Goal: Information Seeking & Learning: Check status

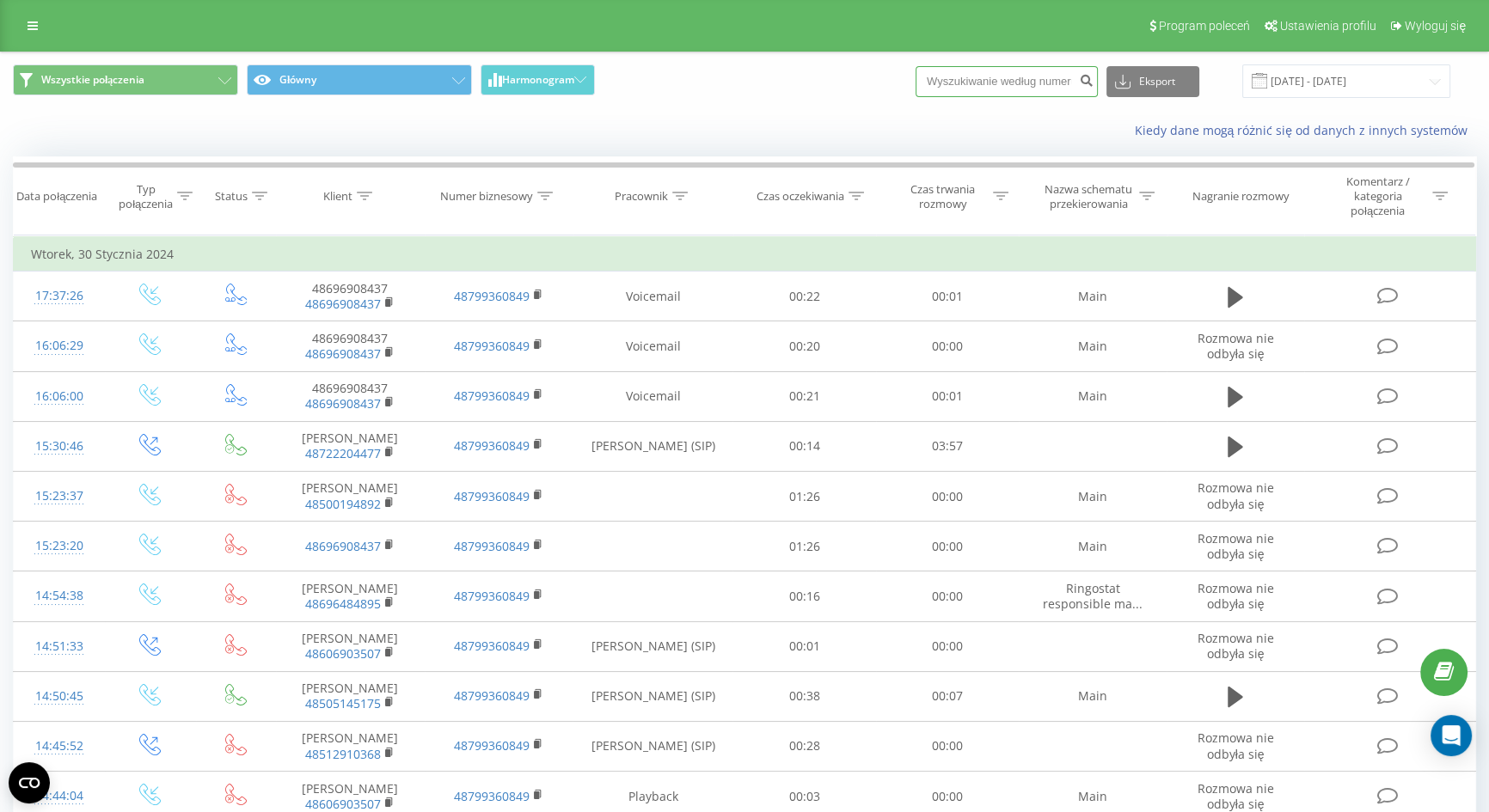
drag, startPoint x: 0, startPoint y: 0, endPoint x: 1008, endPoint y: 88, distance: 1011.8
click at [1008, 88] on input at bounding box center [1006, 82] width 182 height 31
paste input "48885482222"
click at [960, 74] on input "48885482222" at bounding box center [1006, 82] width 182 height 31
click at [969, 83] on input "48885482222" at bounding box center [1006, 82] width 182 height 31
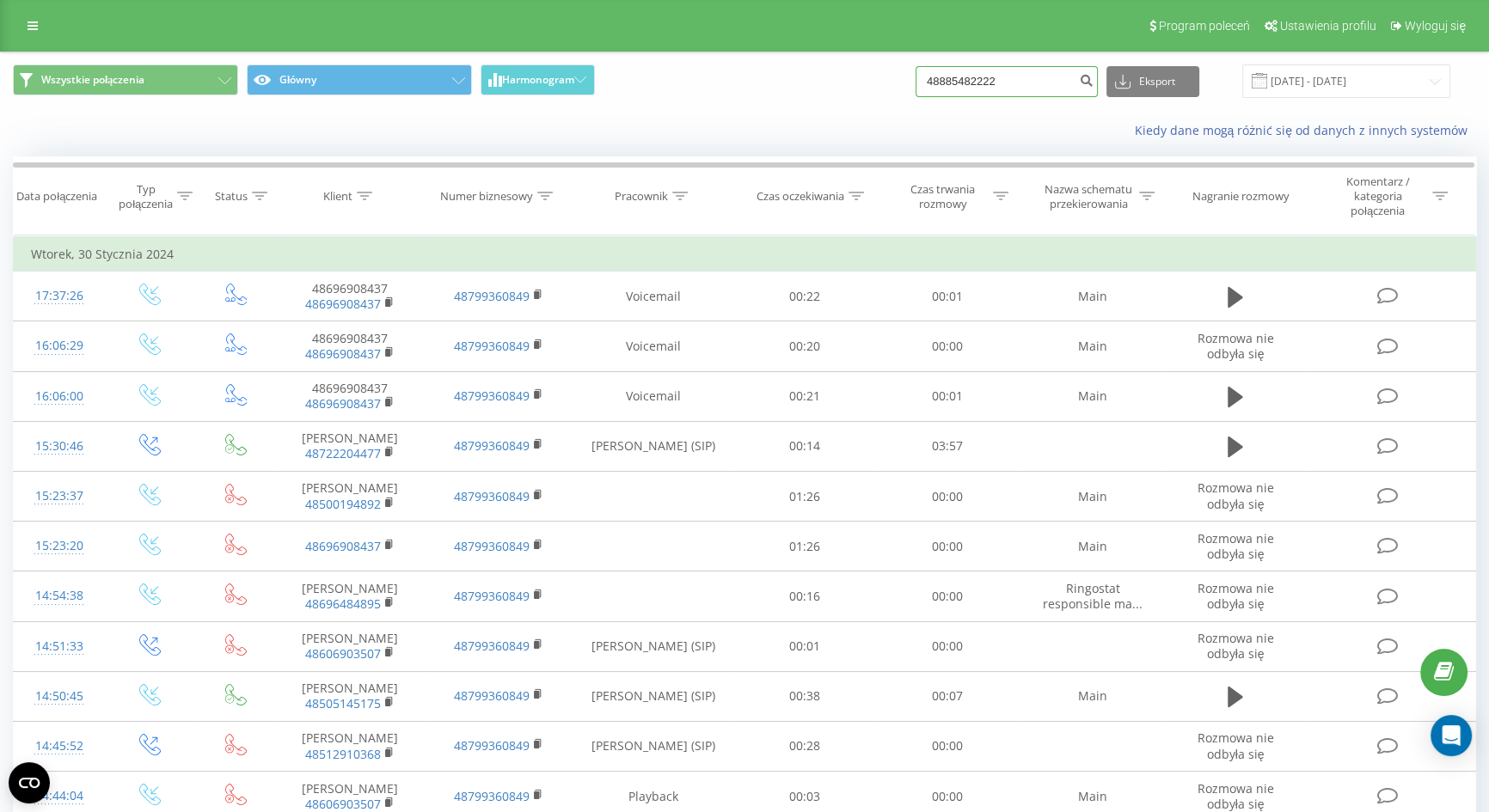
click at [967, 78] on input "48885482222" at bounding box center [1006, 82] width 182 height 31
type input "885482222"
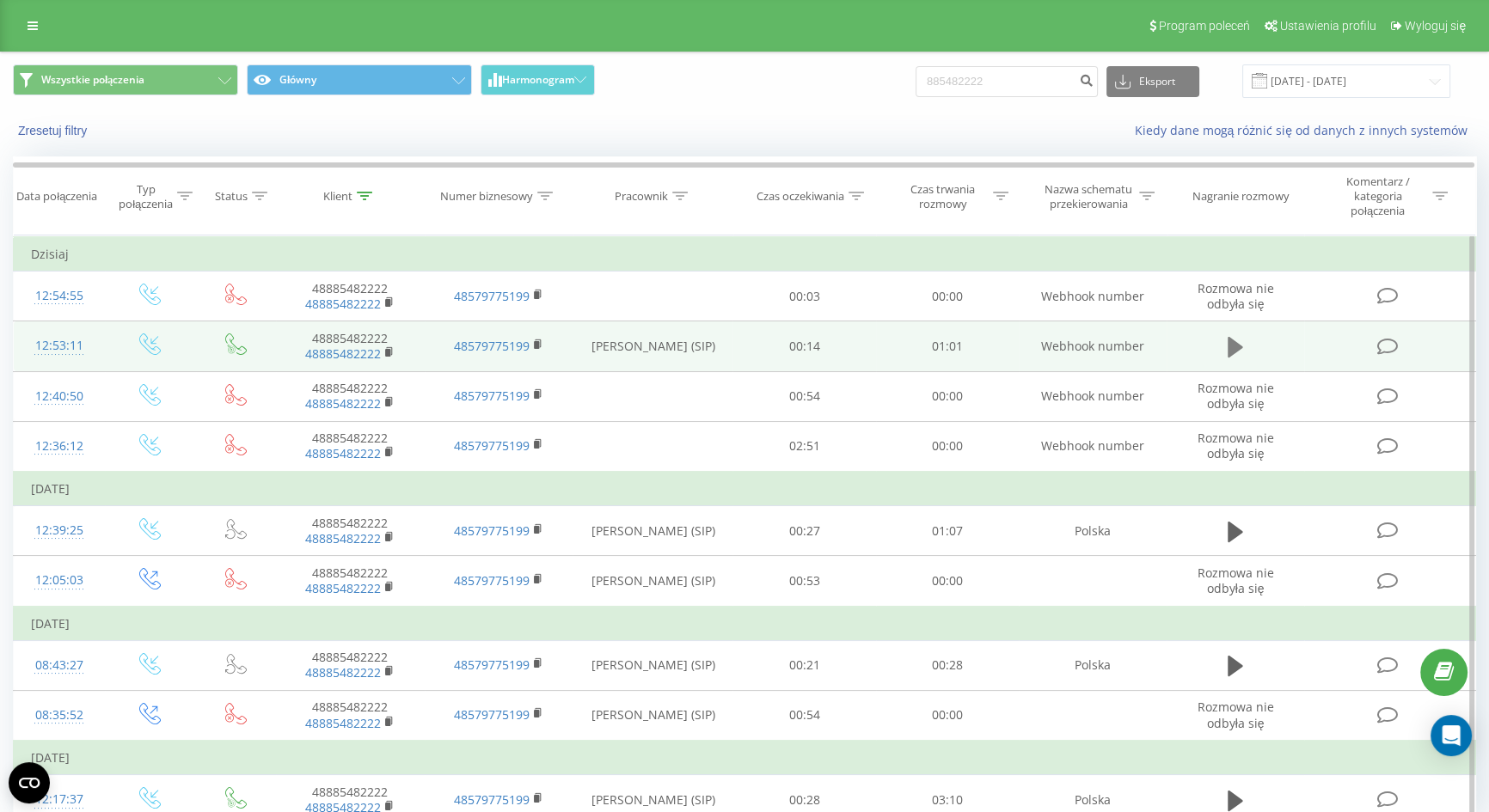
click at [1229, 340] on icon at bounding box center [1236, 347] width 16 height 21
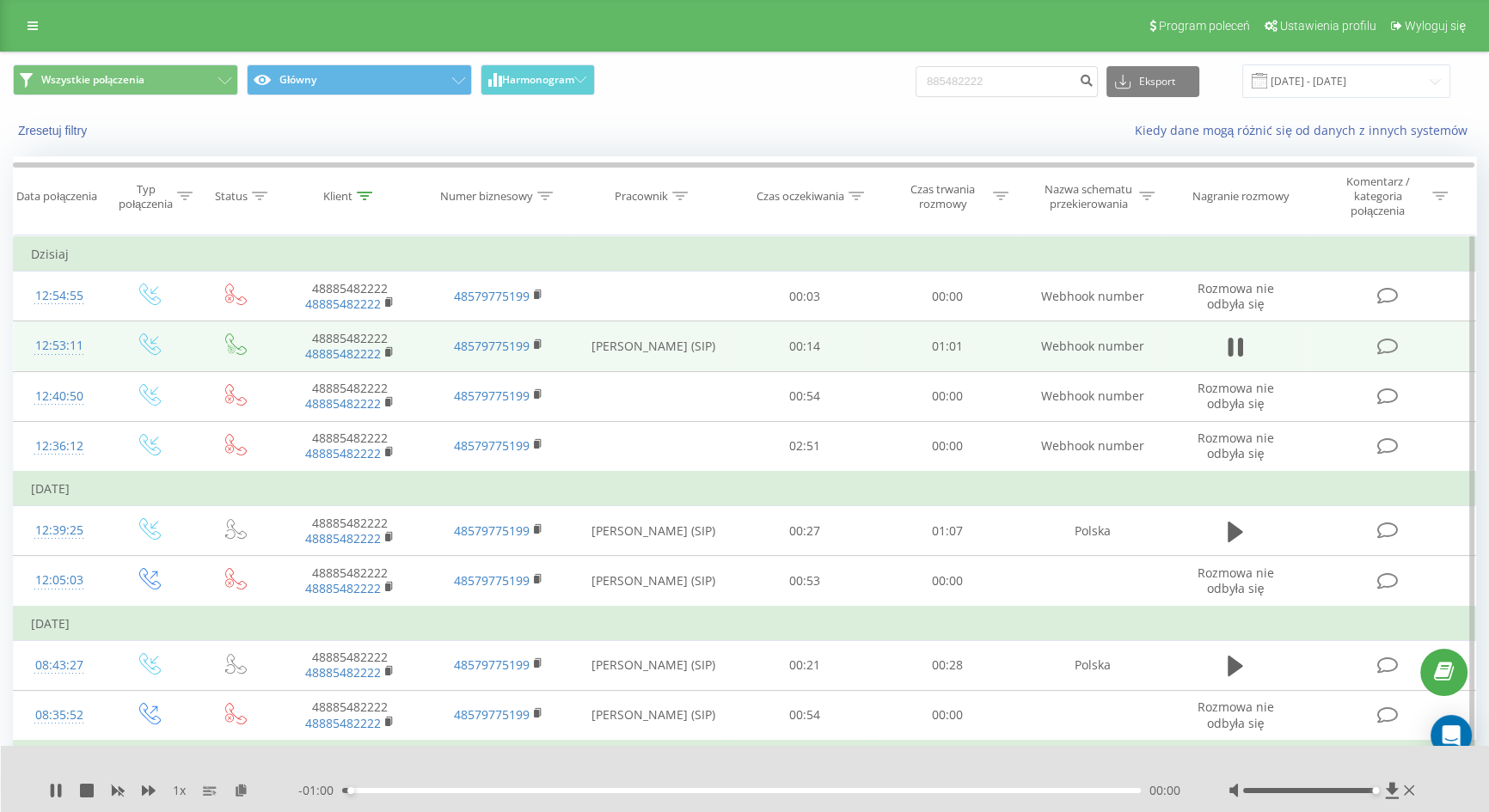
drag, startPoint x: 1311, startPoint y: 792, endPoint x: 1377, endPoint y: 790, distance: 66.0
click at [1373, 784] on div at bounding box center [1323, 790] width 190 height 17
click at [961, 144] on div "Zresetuj filtry Kiedy dane mogą różnić się od danych z innych systemów" at bounding box center [744, 131] width 1487 height 41
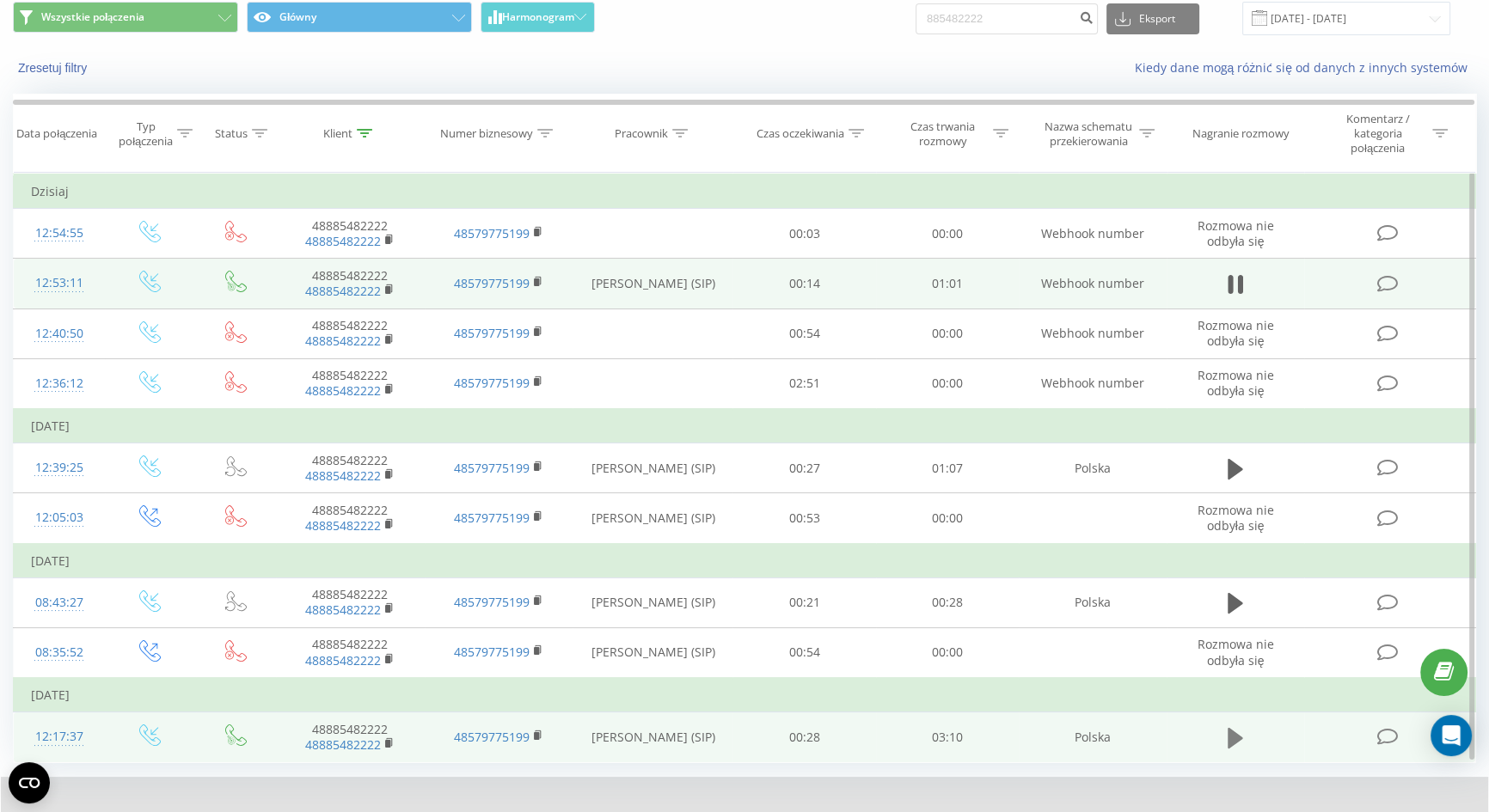
scroll to position [77, 0]
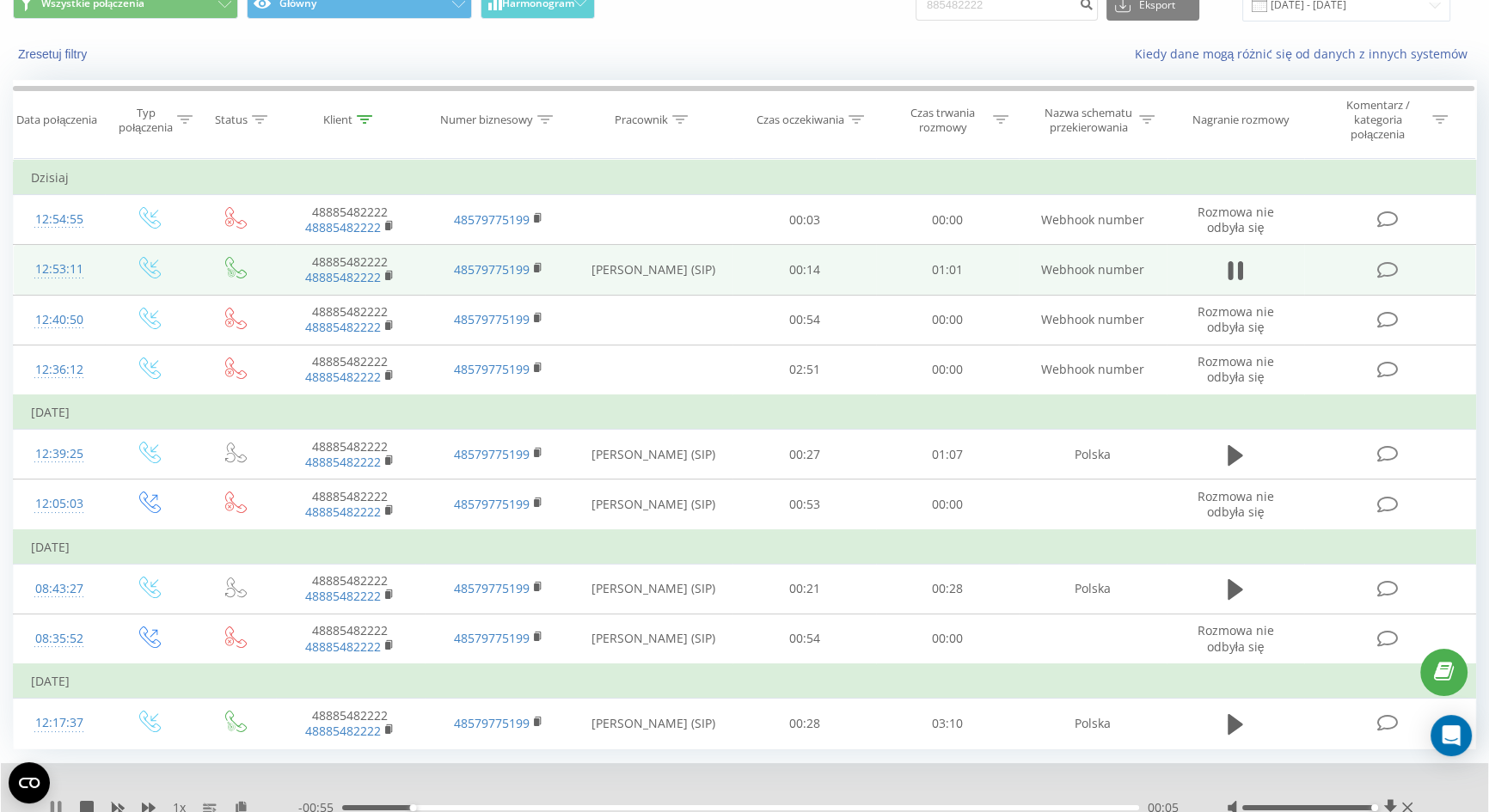
click at [65, 802] on div "1 x" at bounding box center [173, 808] width 249 height 17
click at [61, 803] on icon at bounding box center [56, 808] width 14 height 14
click at [1223, 271] on button at bounding box center [1236, 271] width 26 height 26
click at [52, 804] on icon at bounding box center [53, 808] width 3 height 14
click at [57, 807] on icon at bounding box center [56, 808] width 10 height 14
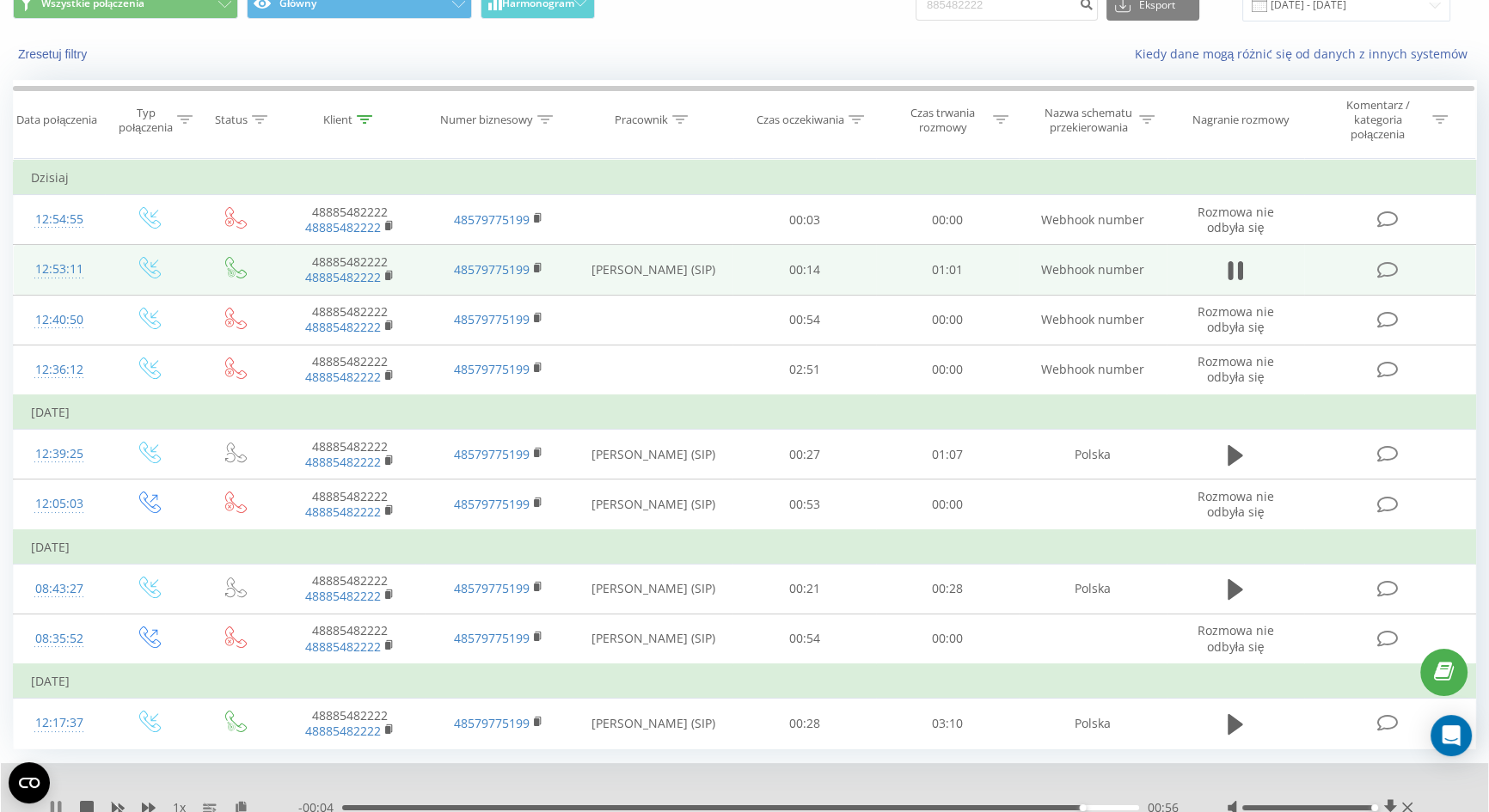
click at [60, 801] on icon at bounding box center [59, 808] width 3 height 14
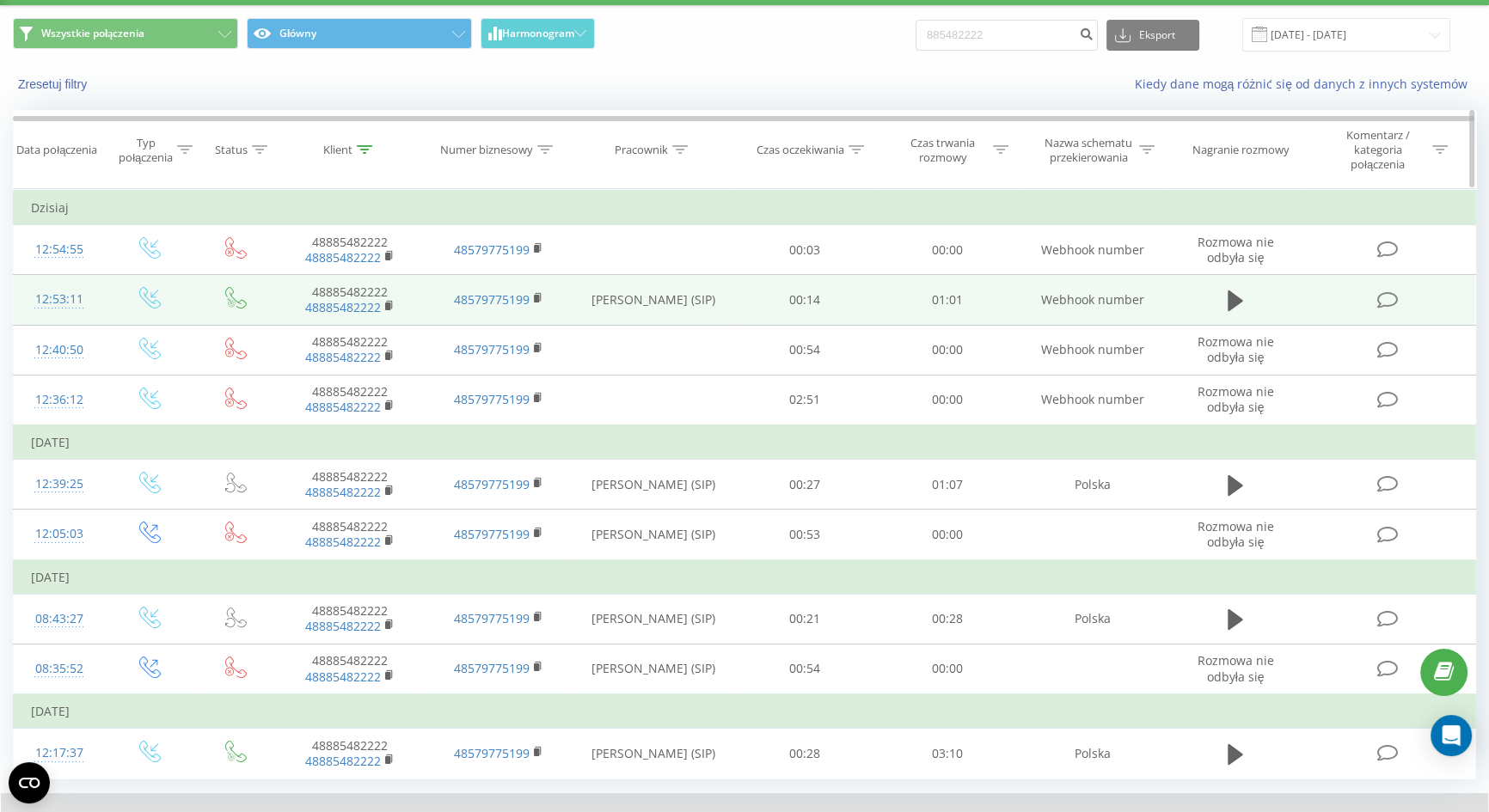
scroll to position [0, 0]
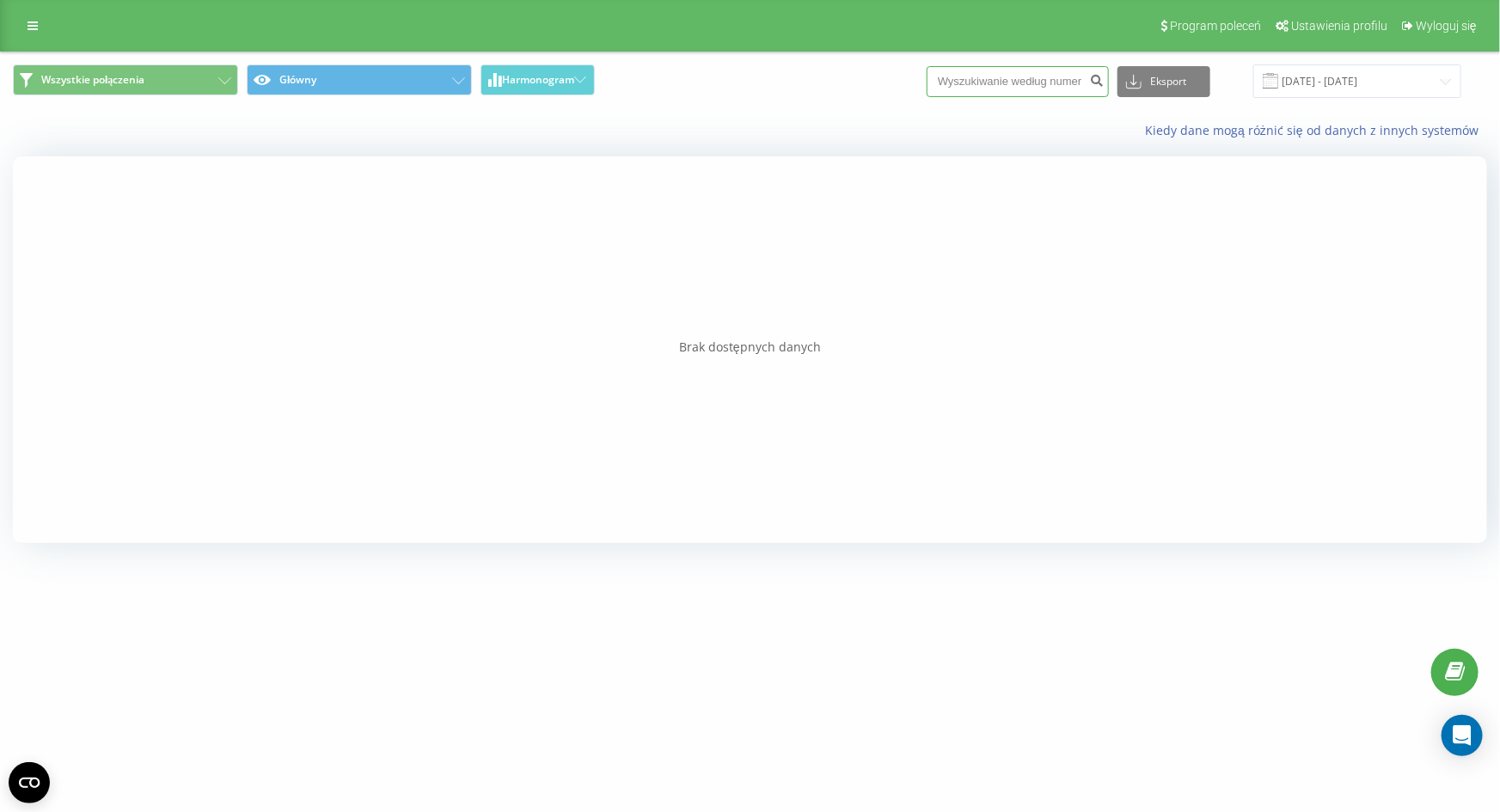
click at [1071, 67] on input at bounding box center [1017, 82] width 182 height 31
paste input "48885482222"
click at [974, 72] on input "48885482222" at bounding box center [1017, 82] width 182 height 31
type input "885482222"
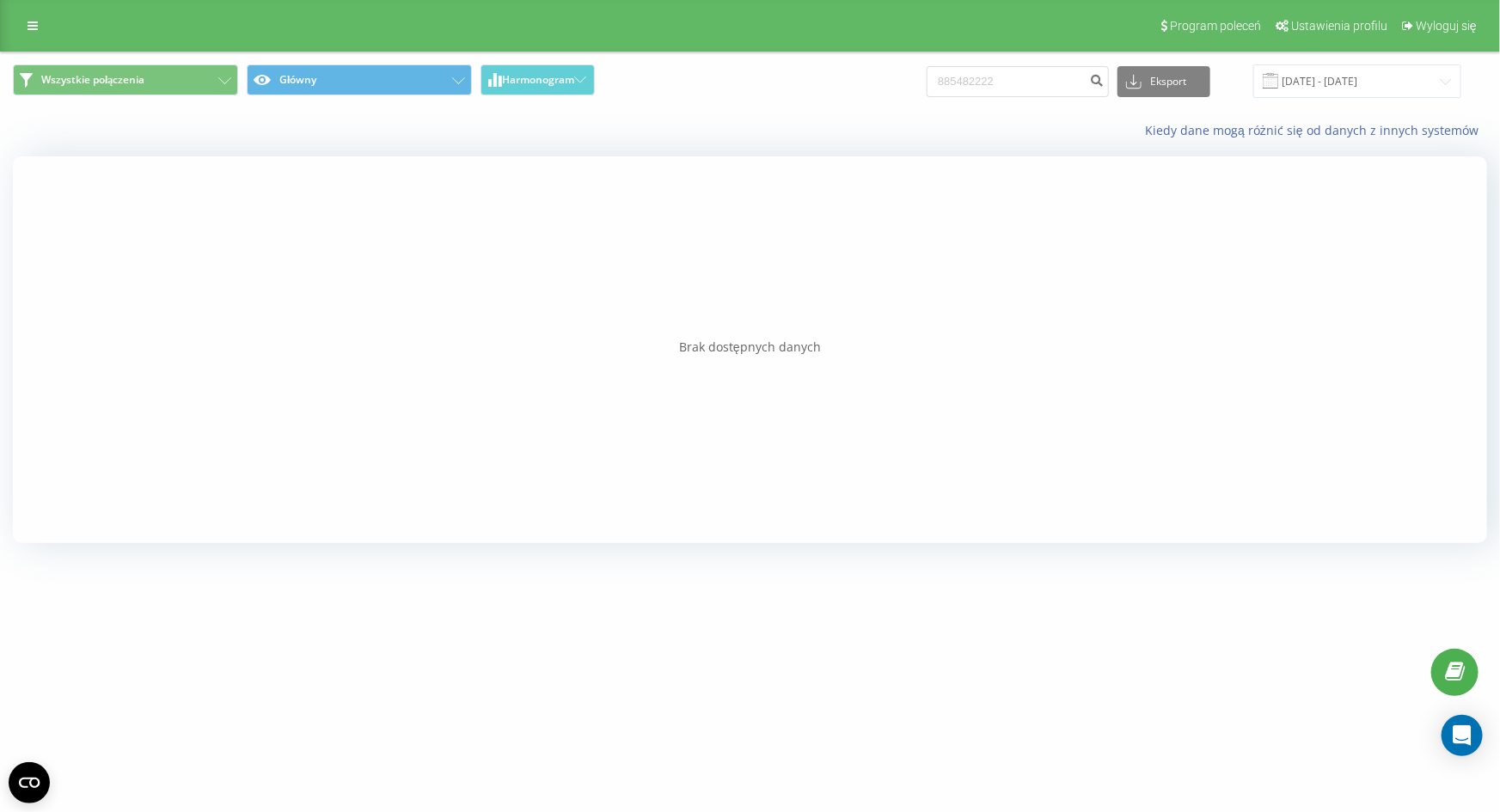
click at [1077, 129] on div "Kiedy dane mogą różnić się od danych z innych systemów" at bounding box center [1031, 131] width 936 height 17
click at [1073, 129] on div "Kiedy dane mogą różnić się od danych z innych systemów" at bounding box center [1031, 131] width 936 height 17
click at [1058, 86] on input "885482222" at bounding box center [1017, 82] width 182 height 31
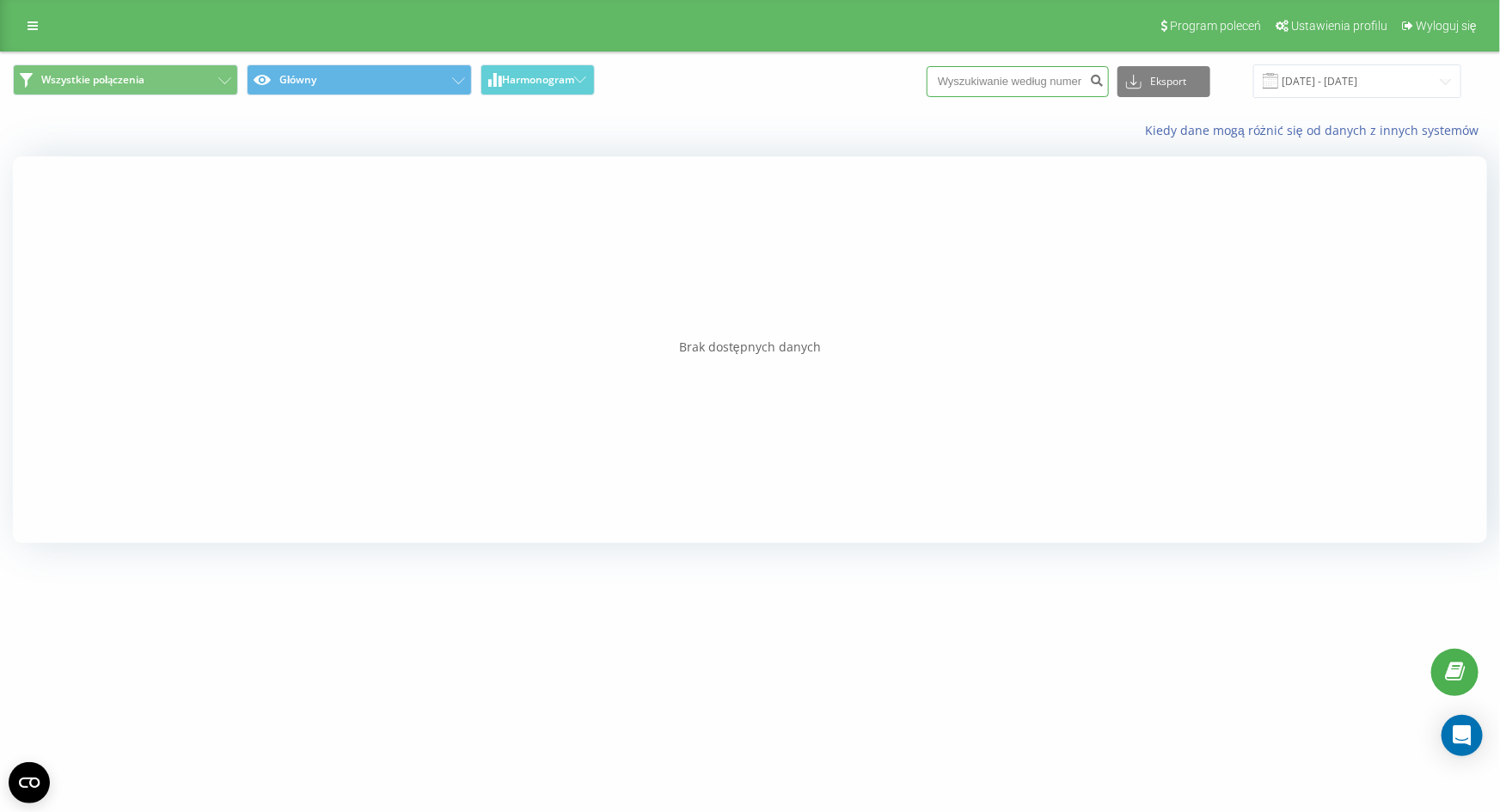
paste input "48885482222"
click at [970, 75] on input "48885482222" at bounding box center [1017, 82] width 182 height 31
click at [973, 78] on input "48885482222" at bounding box center [1017, 82] width 182 height 31
type input "885482222"
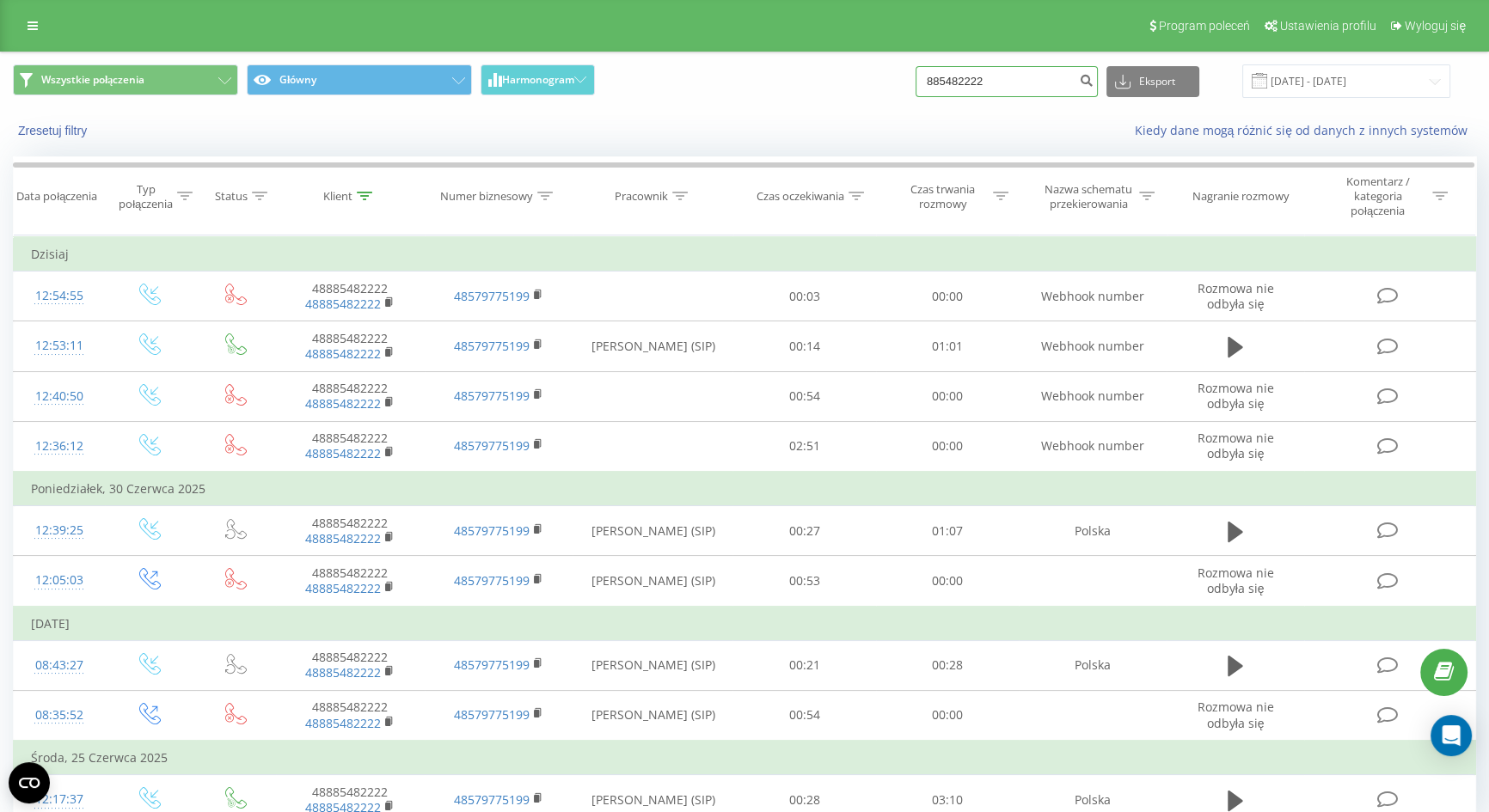
drag, startPoint x: 0, startPoint y: 0, endPoint x: 974, endPoint y: 78, distance: 977.1
click at [974, 78] on input "885482222" at bounding box center [1006, 82] width 182 height 31
click at [1020, 93] on input "885482222" at bounding box center [1006, 82] width 182 height 31
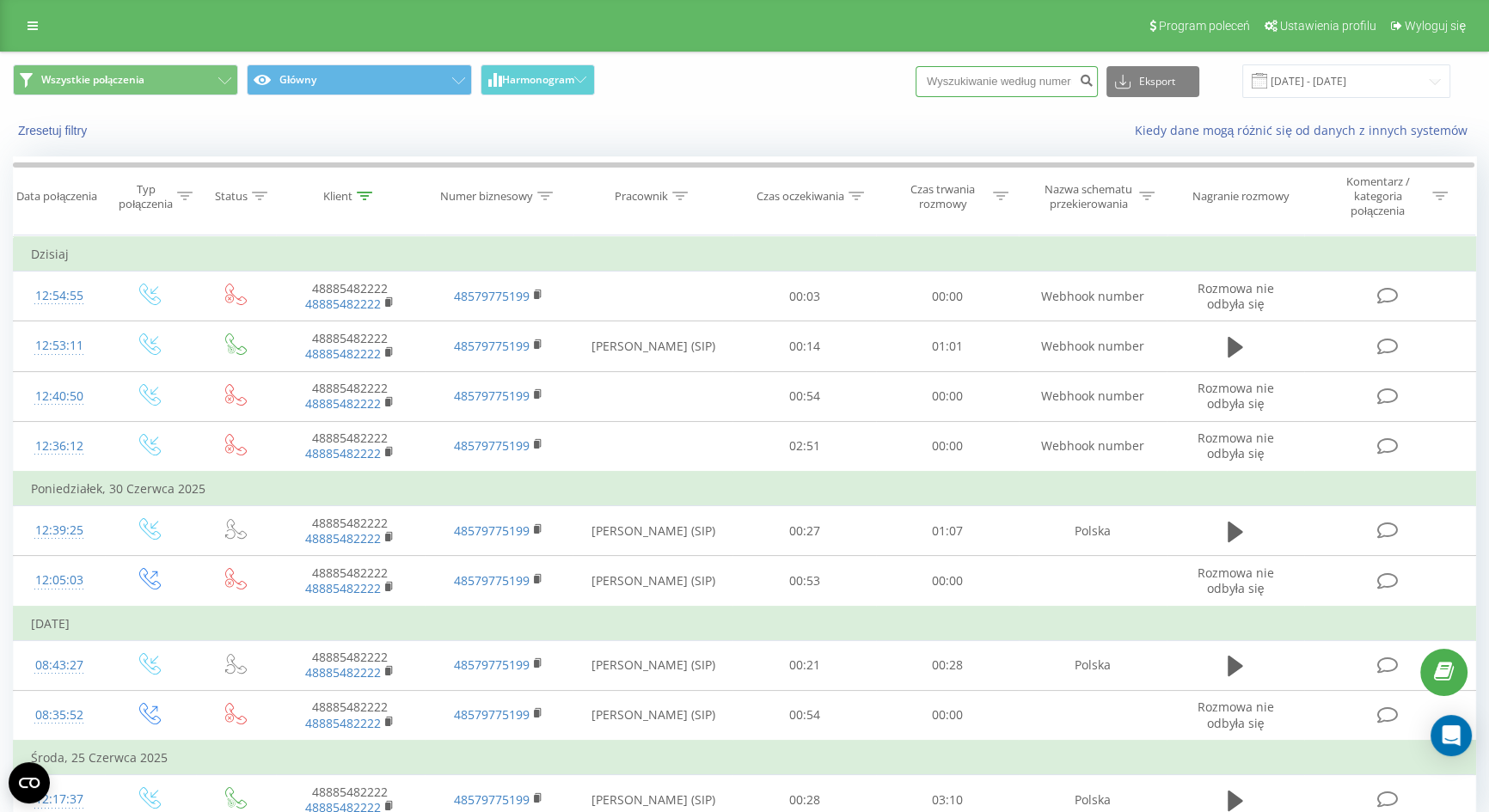
paste input "48885482222"
click at [964, 72] on input "48885482222" at bounding box center [1006, 82] width 182 height 31
type input "885482222"
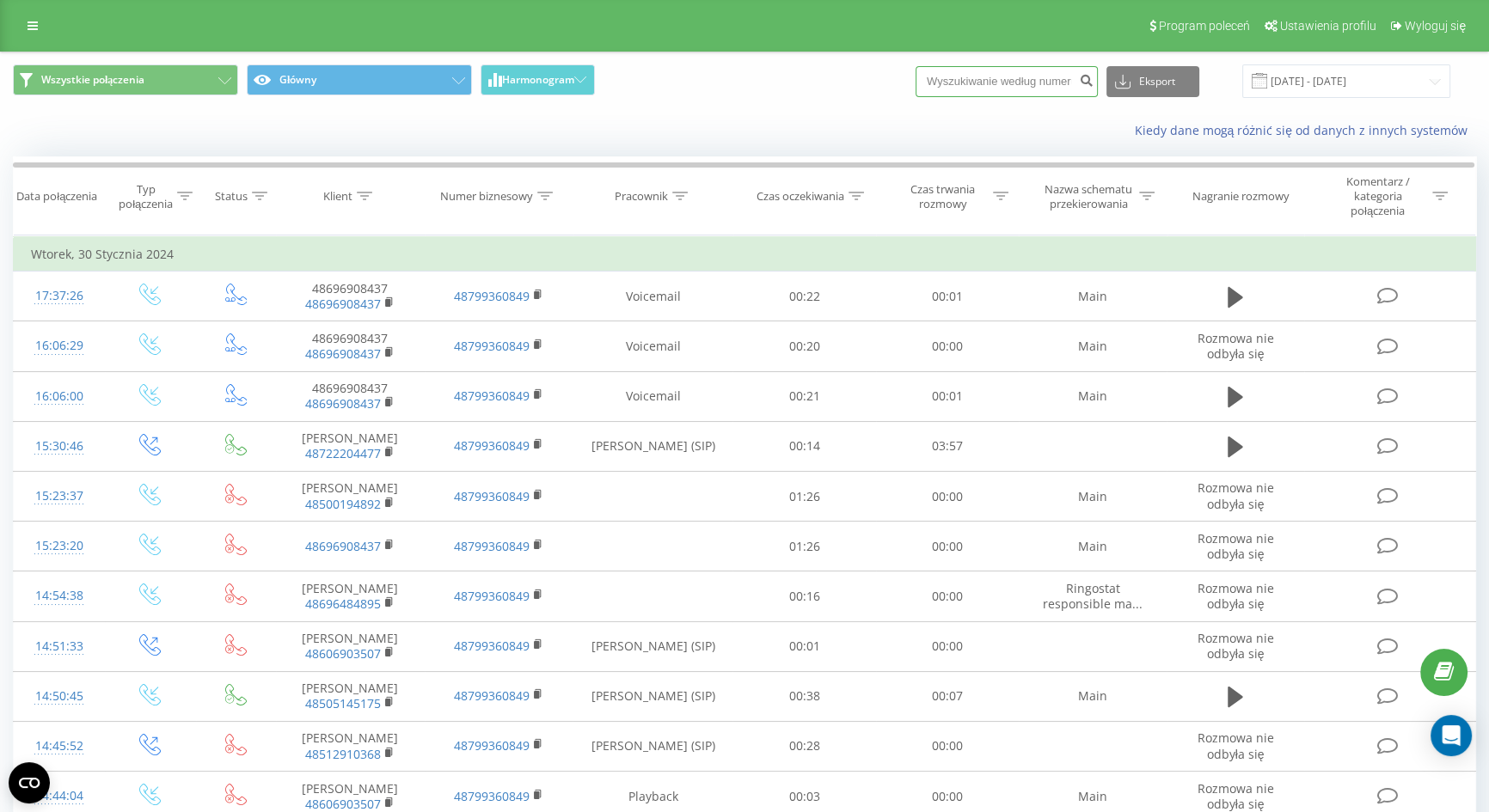
click at [1015, 96] on input at bounding box center [1006, 82] width 182 height 31
click at [1015, 87] on input at bounding box center [1006, 82] width 182 height 31
paste input "48885482222"
click at [963, 76] on input "48885482222" at bounding box center [1006, 82] width 182 height 31
type input "885482222"
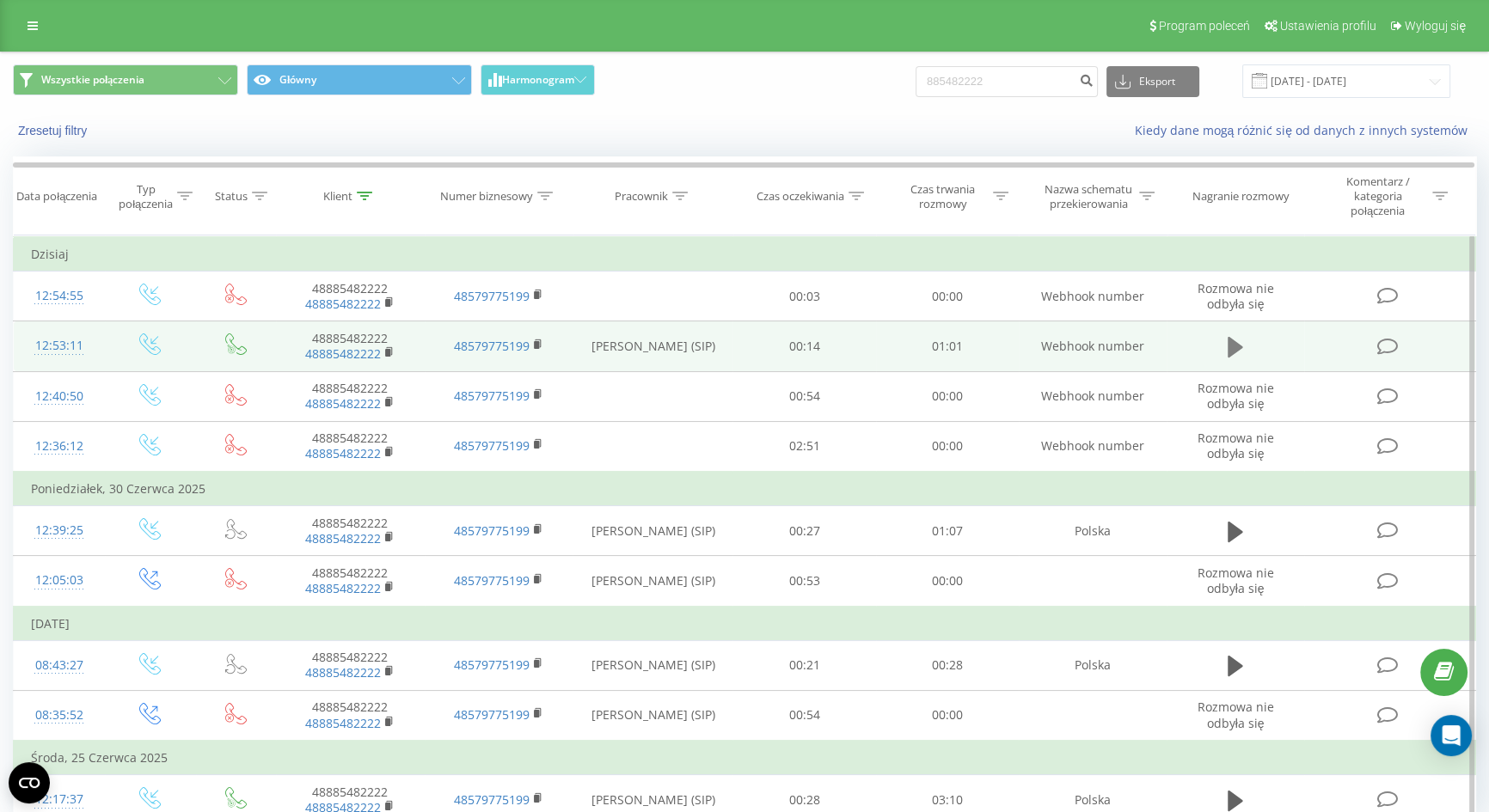
click at [1231, 335] on icon at bounding box center [1236, 347] width 16 height 24
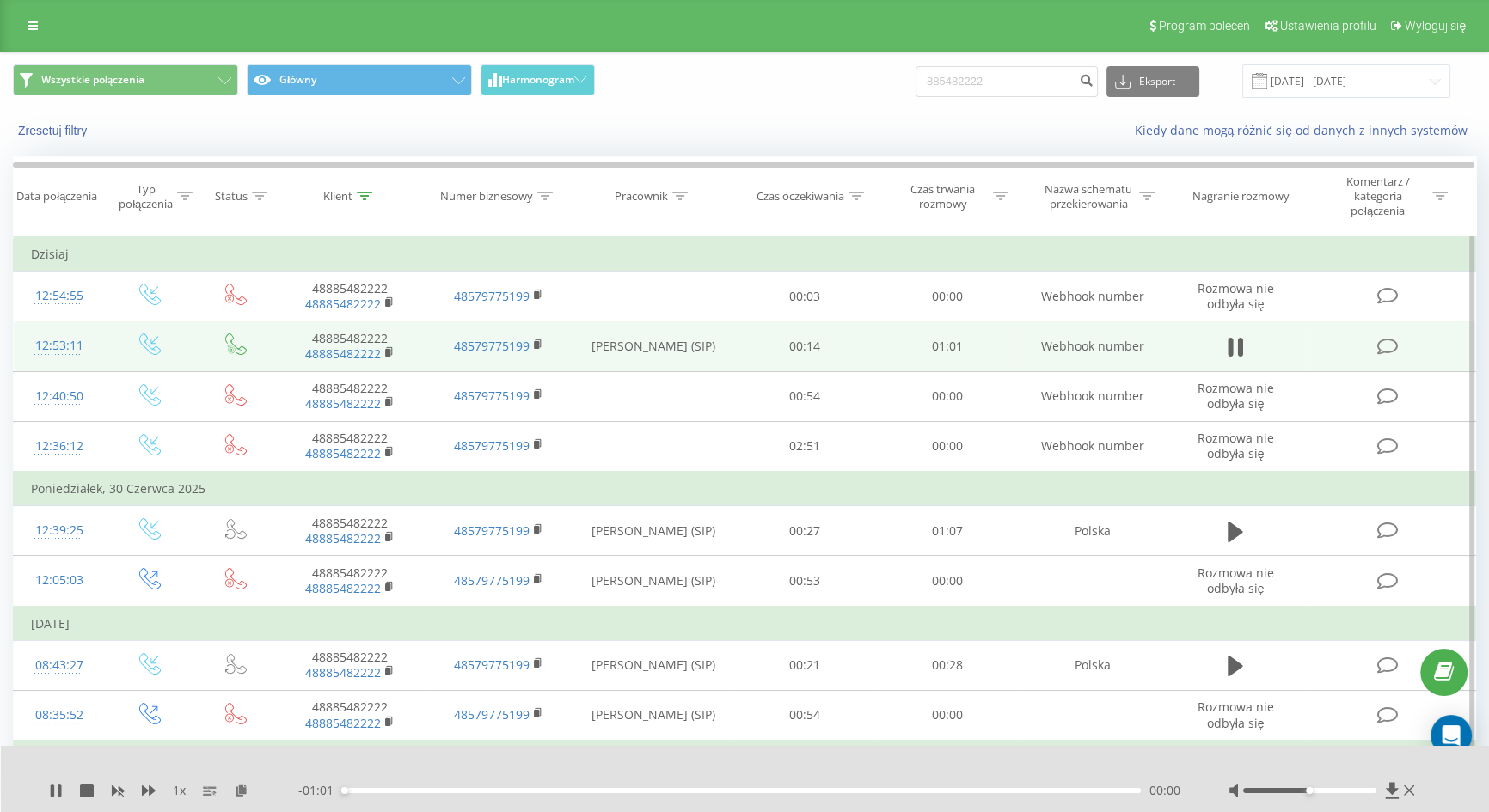
drag, startPoint x: 1311, startPoint y: 790, endPoint x: 1465, endPoint y: 783, distance: 154.2
click at [1465, 783] on div "1 x - 01:01 00:00 00:00" at bounding box center [745, 778] width 1489 height 66
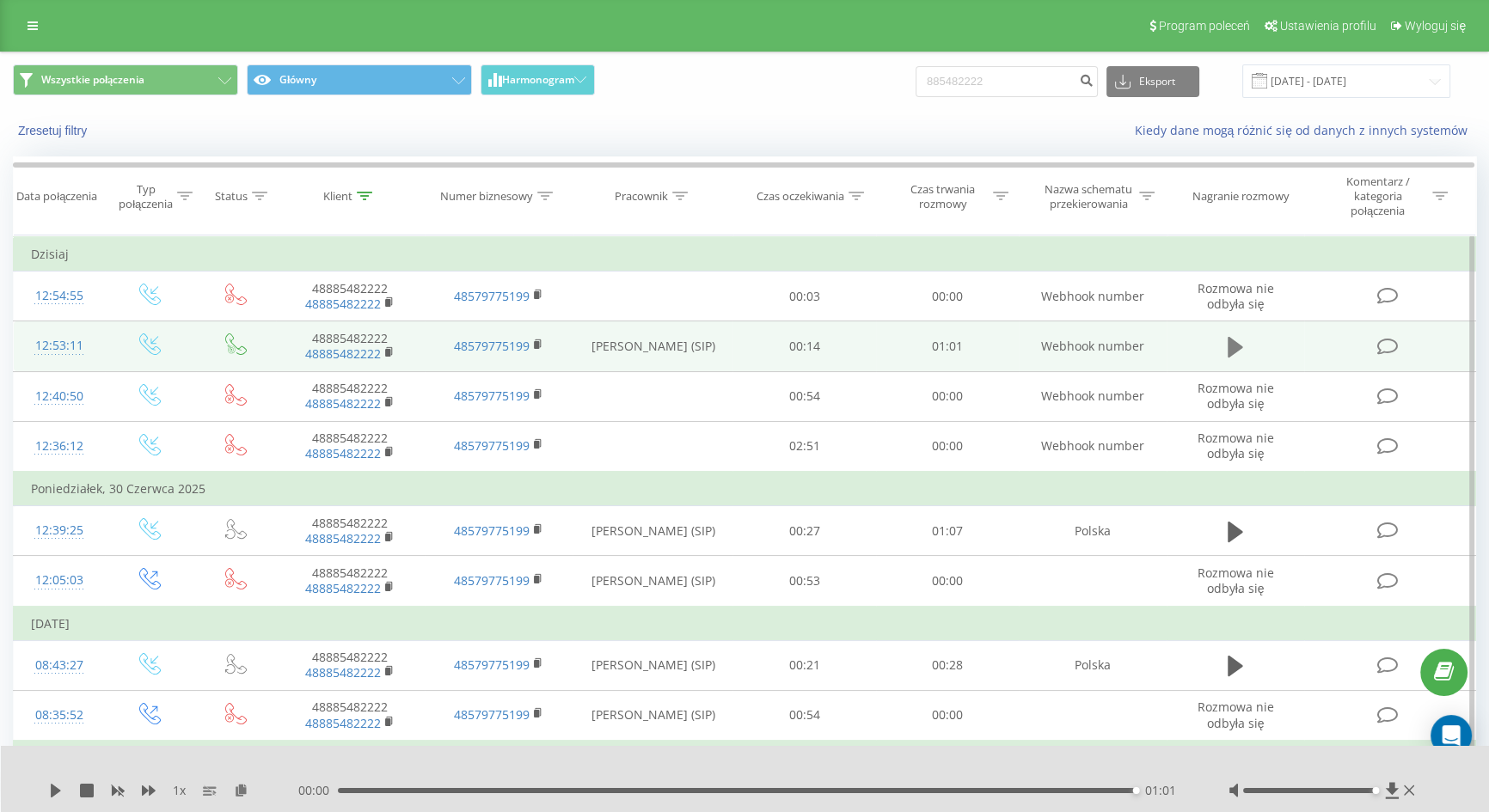
click at [1233, 353] on icon at bounding box center [1236, 347] width 16 height 21
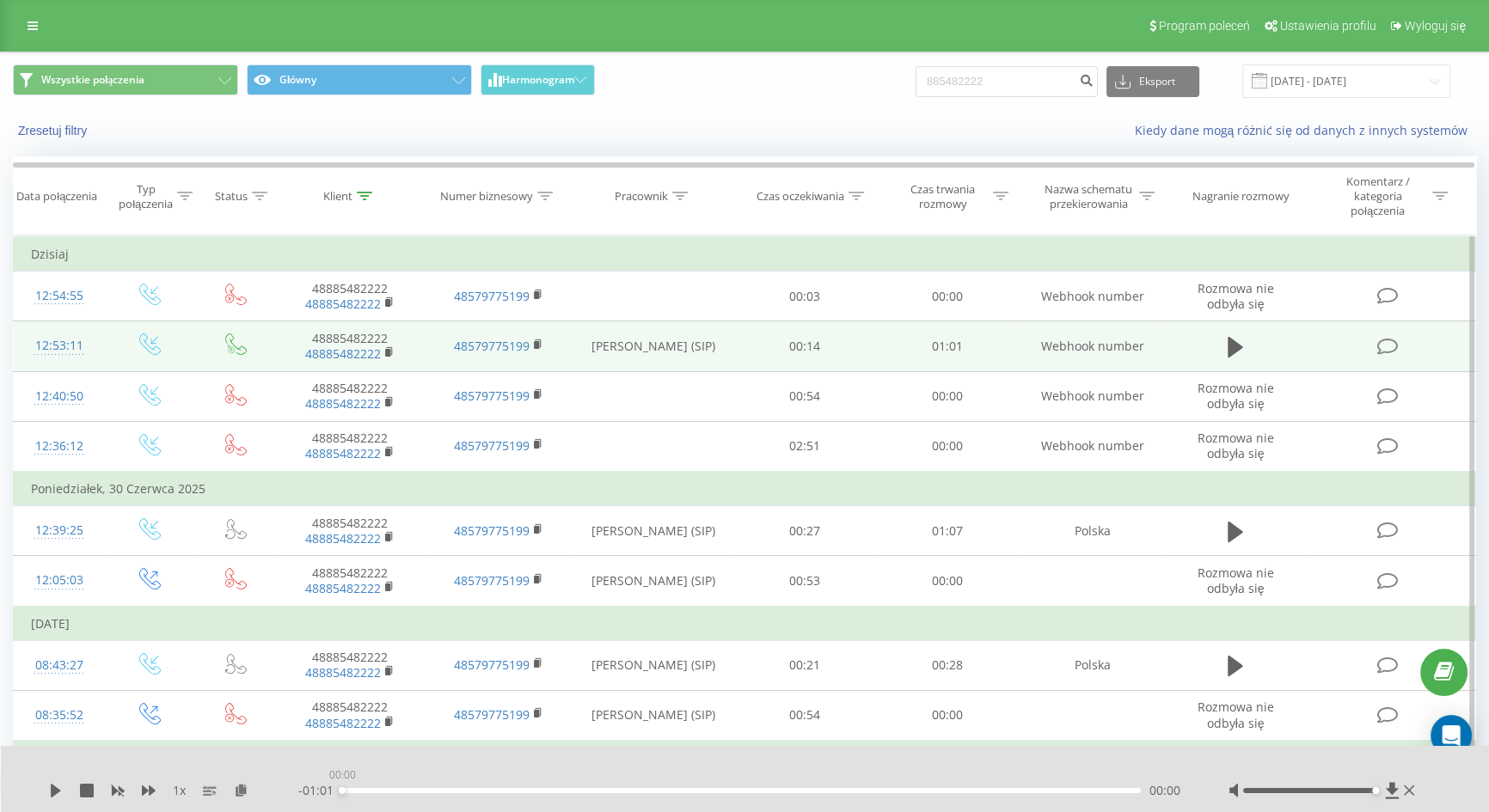
drag, startPoint x: 1015, startPoint y: 789, endPoint x: 0, endPoint y: 785, distance: 1015.0
click at [0, 785] on div "Wszystkie połączenia Główny Harmonogram 885482222 Eksport .csv .xls .xlsx 21.05…" at bounding box center [744, 471] width 1489 height 839
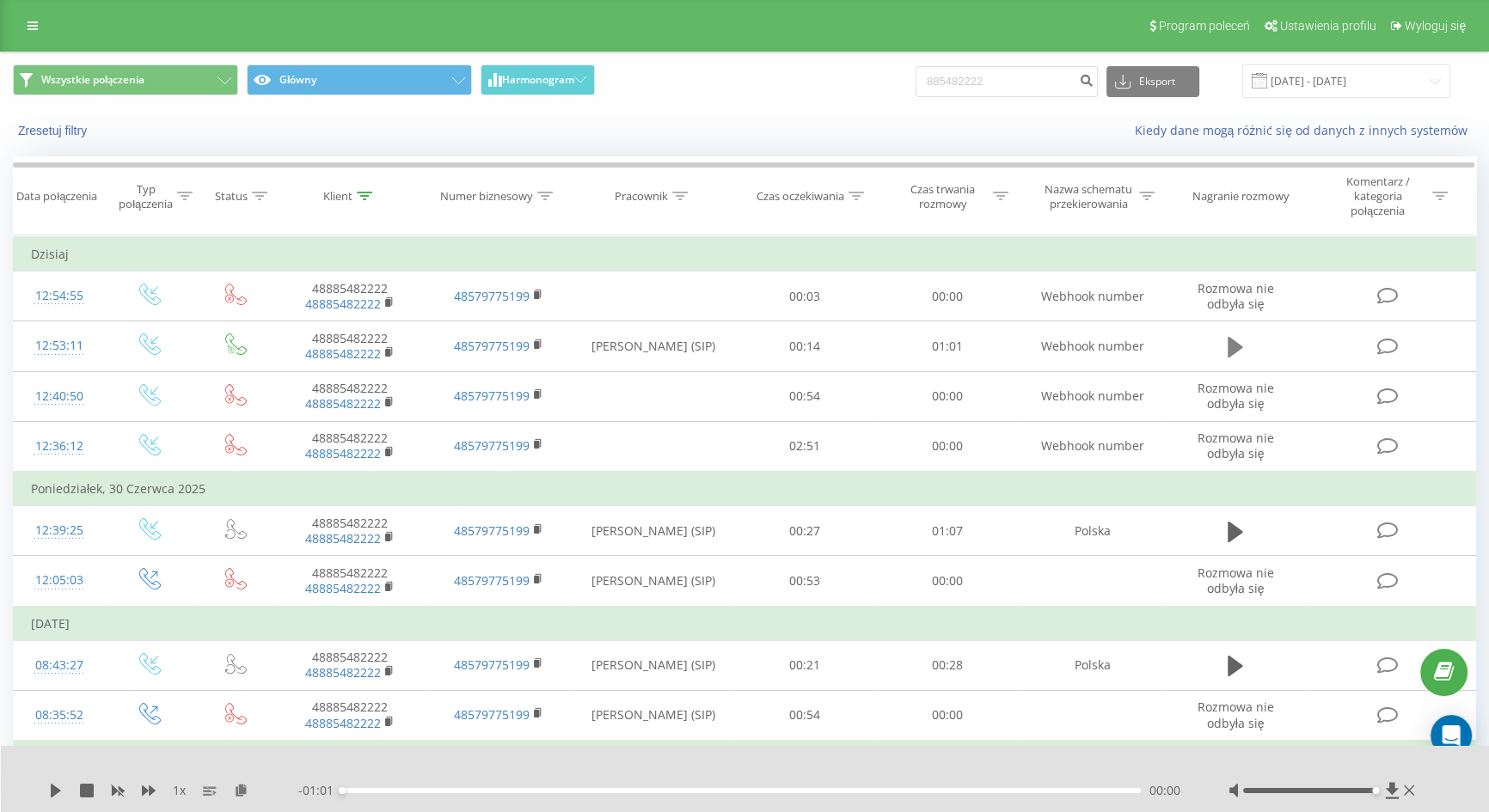
drag, startPoint x: 1214, startPoint y: 347, endPoint x: 1226, endPoint y: 347, distance: 12.0
click at [1223, 347] on td at bounding box center [1235, 347] width 137 height 50
click at [1228, 347] on icon at bounding box center [1236, 347] width 16 height 21
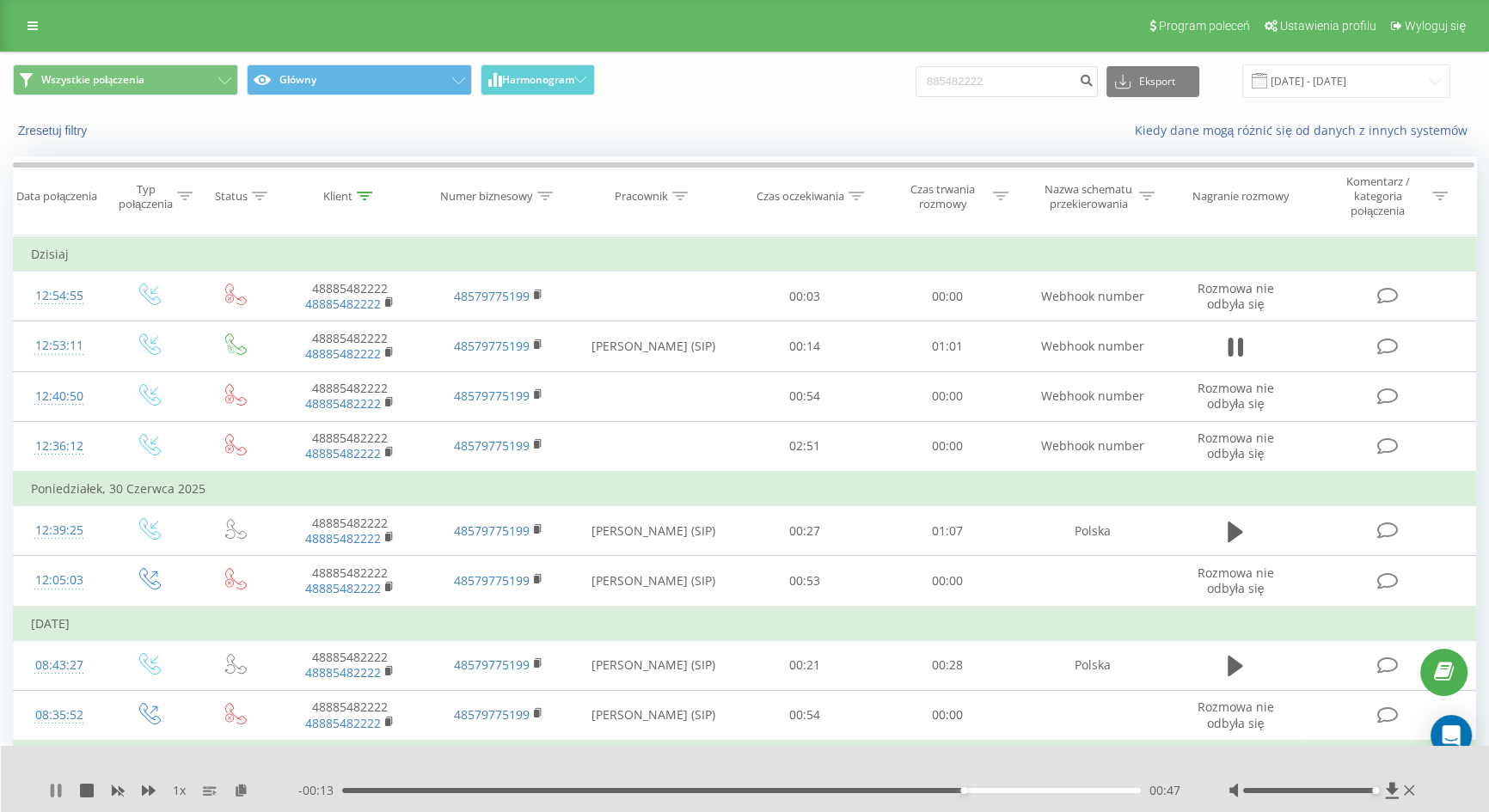
click at [55, 790] on icon at bounding box center [56, 790] width 14 height 14
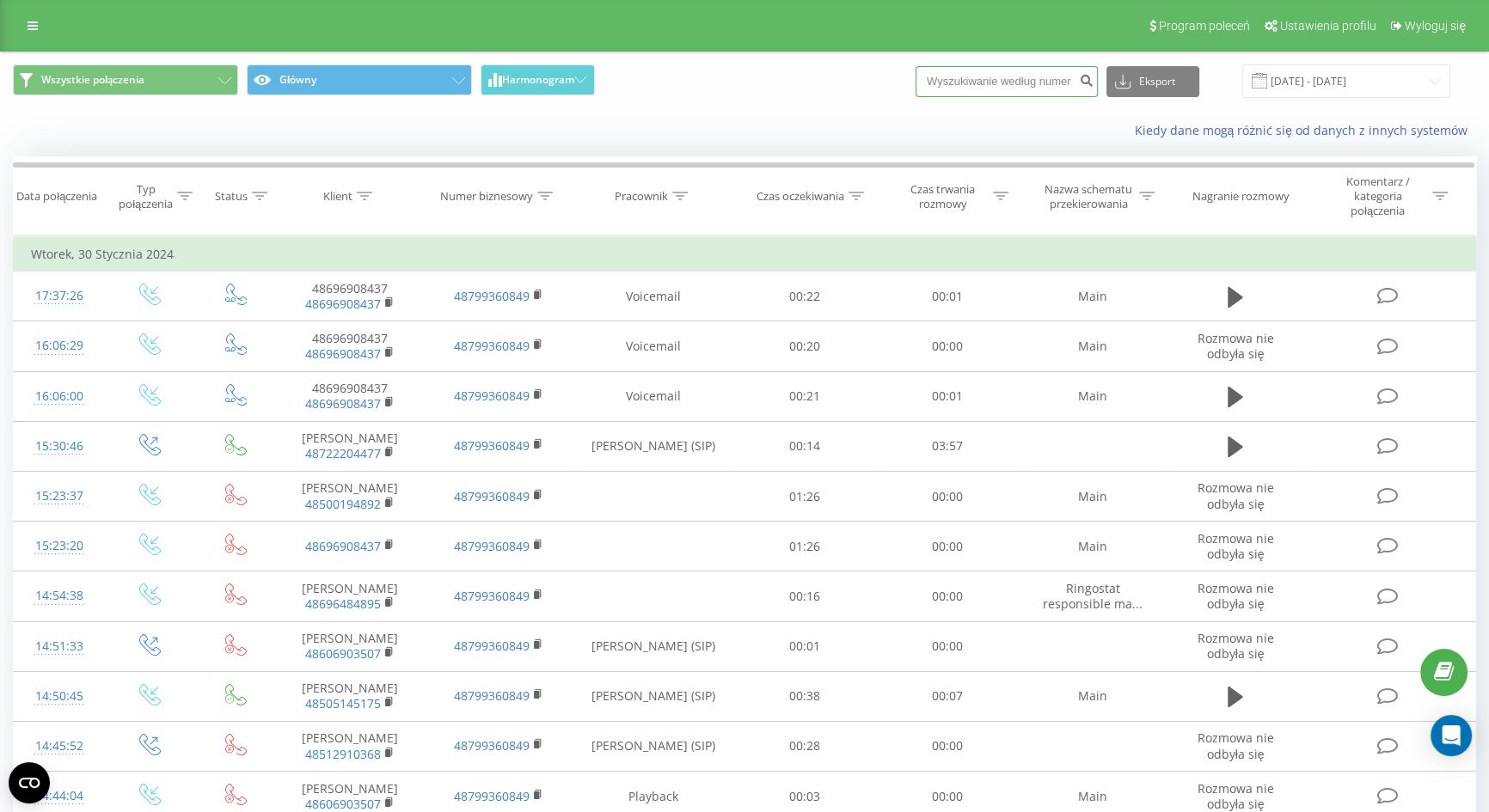
click at [1024, 82] on input at bounding box center [1006, 82] width 182 height 31
paste input "48885482222"
click at [963, 75] on input "48885482222" at bounding box center [1006, 82] width 182 height 31
type input "885482222"
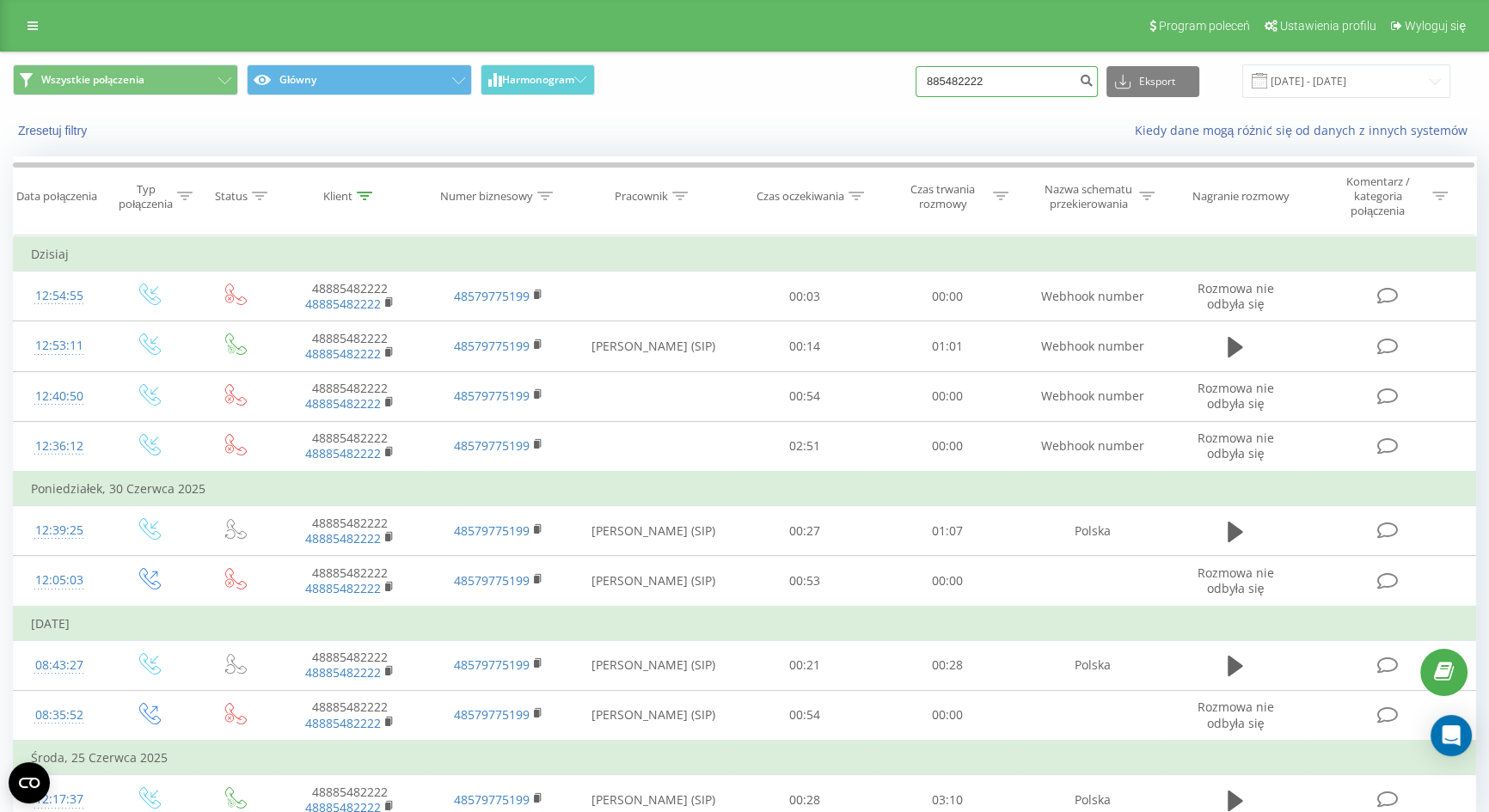
click at [1005, 74] on input "885482222" at bounding box center [1006, 82] width 182 height 31
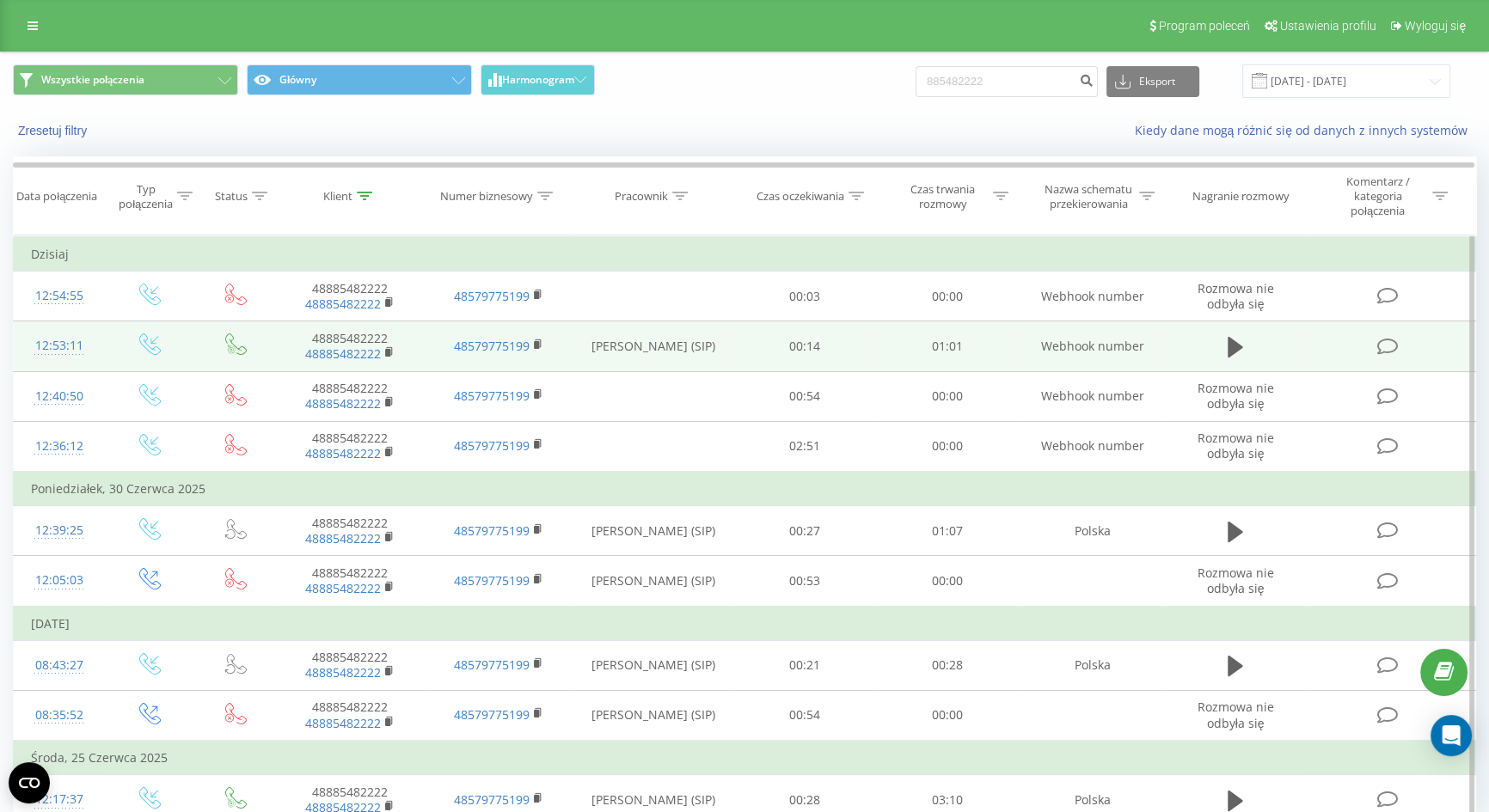
click at [1235, 332] on td at bounding box center [1235, 347] width 137 height 50
click at [1235, 344] on icon at bounding box center [1236, 347] width 16 height 21
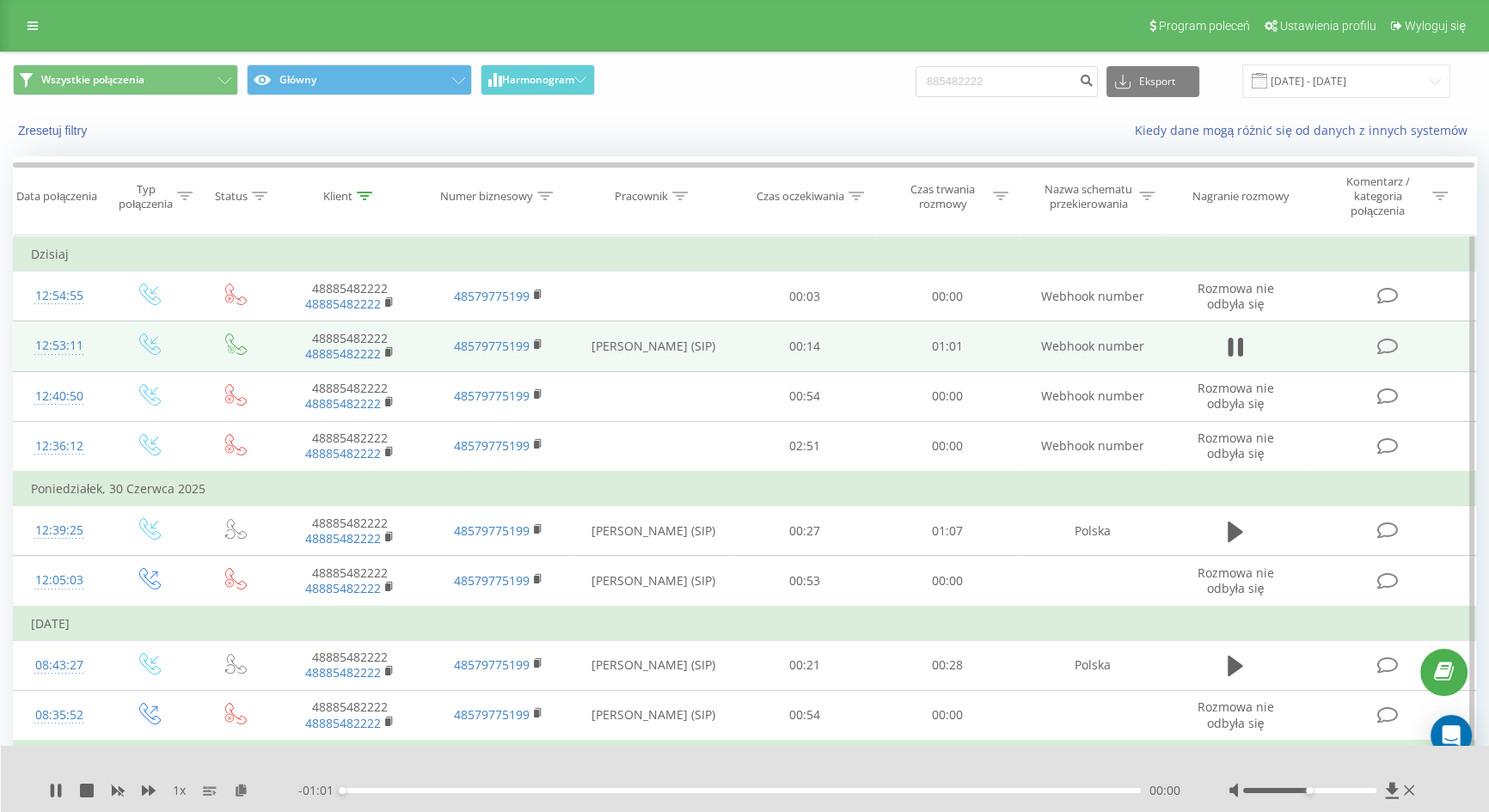
drag, startPoint x: 1310, startPoint y: 790, endPoint x: 1412, endPoint y: 781, distance: 102.4
click at [1412, 782] on div at bounding box center [1323, 790] width 190 height 17
click at [59, 790] on icon at bounding box center [59, 790] width 3 height 14
